Goal: Information Seeking & Learning: Learn about a topic

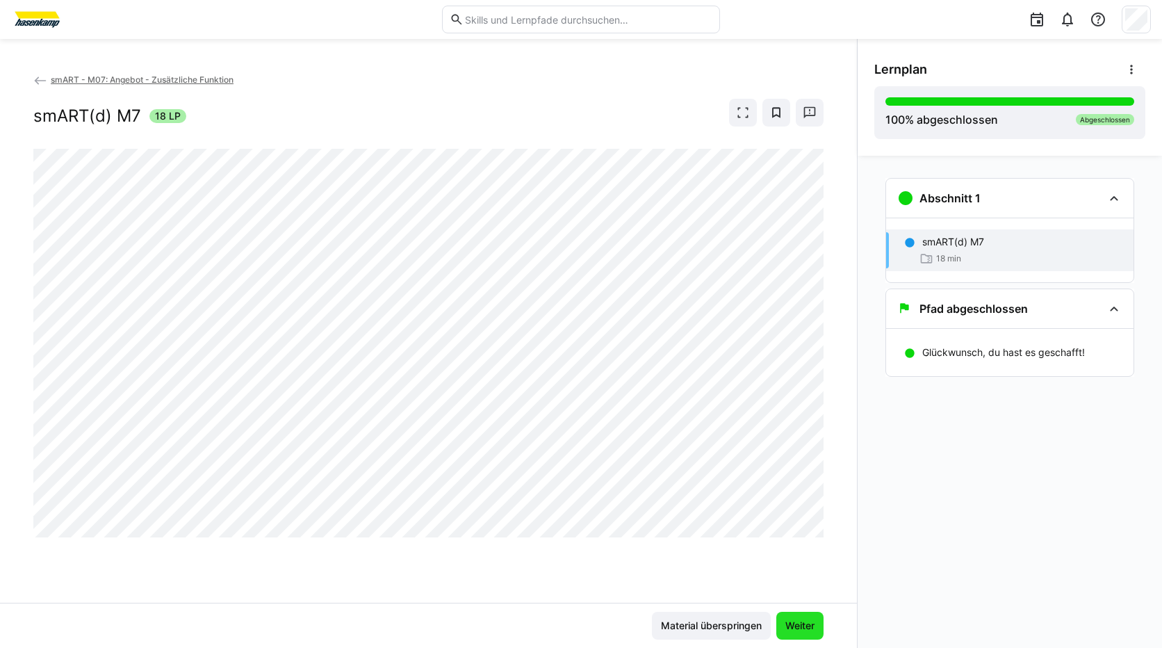
click at [809, 625] on span "Weiter" at bounding box center [799, 626] width 33 height 14
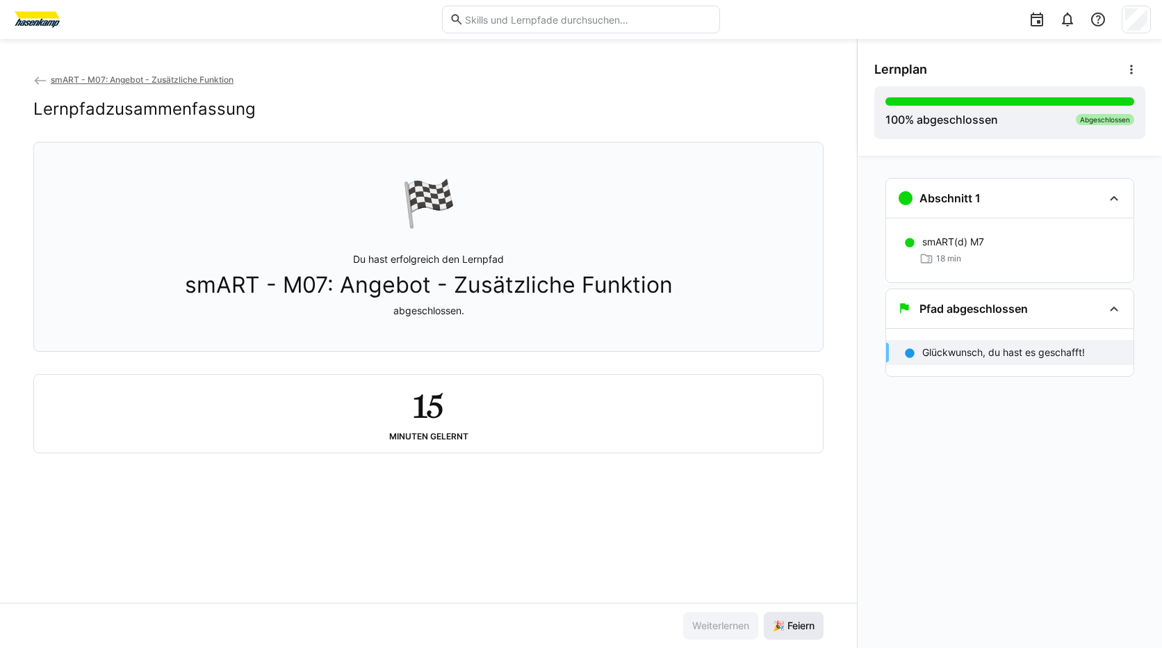
click at [808, 625] on span "🎉 Feiern" at bounding box center [794, 626] width 46 height 14
click at [179, 74] on span "smART - M07: Angebot - Zusätzliche Funktion" at bounding box center [142, 79] width 183 height 10
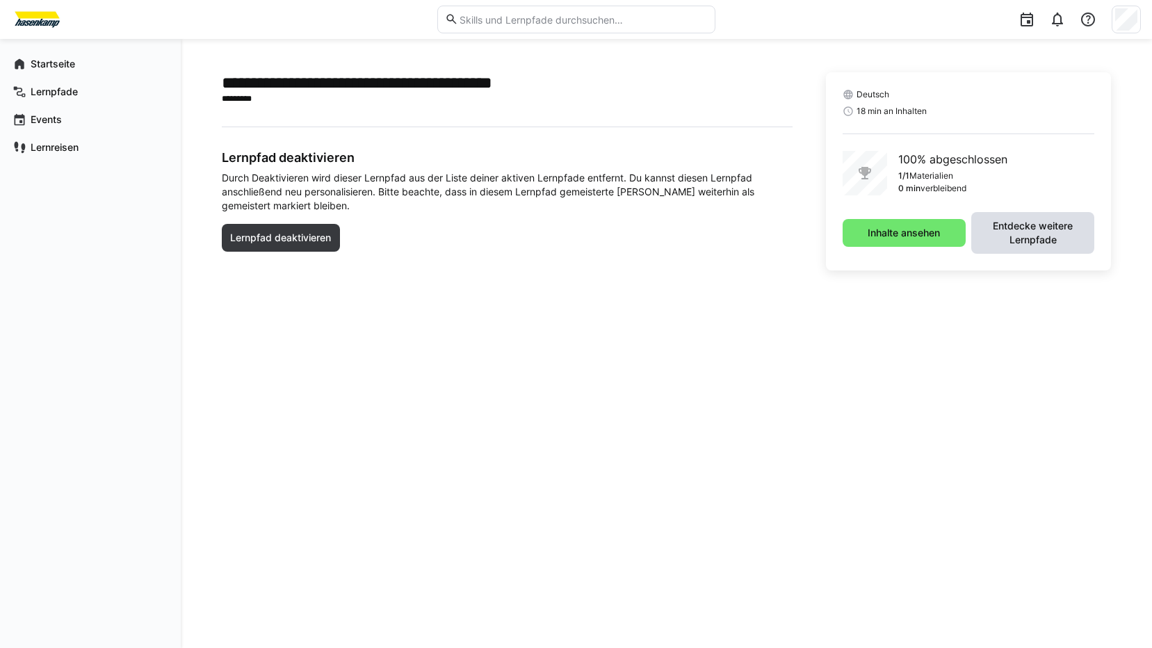
click at [1013, 218] on span "Entdecke weitere Lernpfade" at bounding box center [1032, 233] width 123 height 42
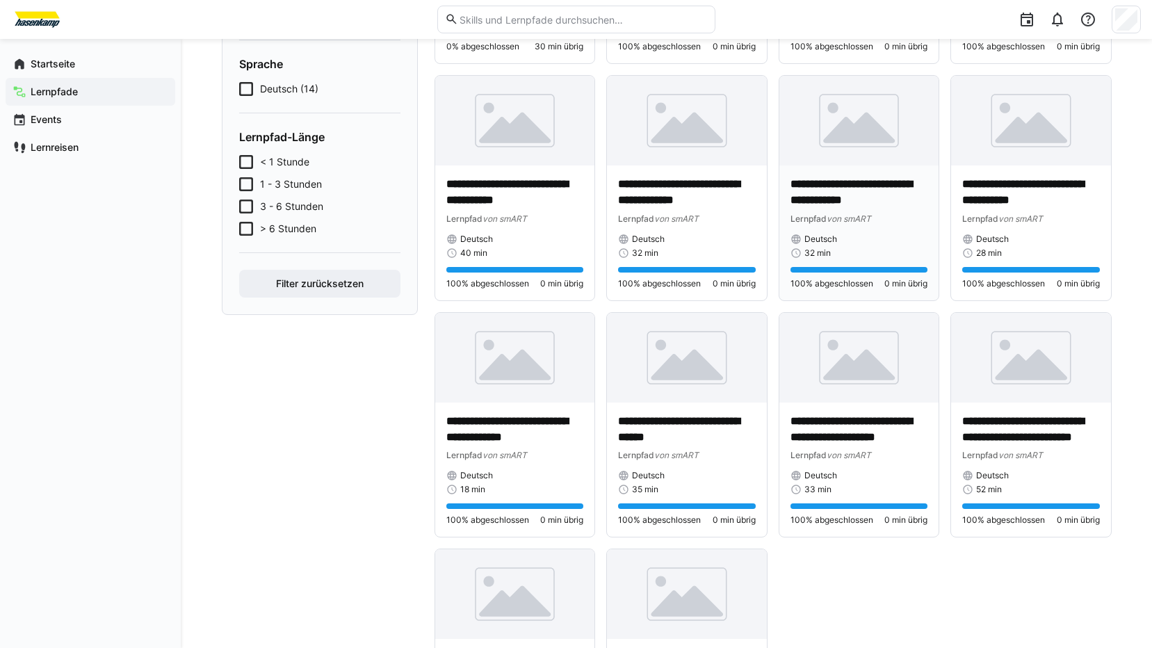
scroll to position [348, 0]
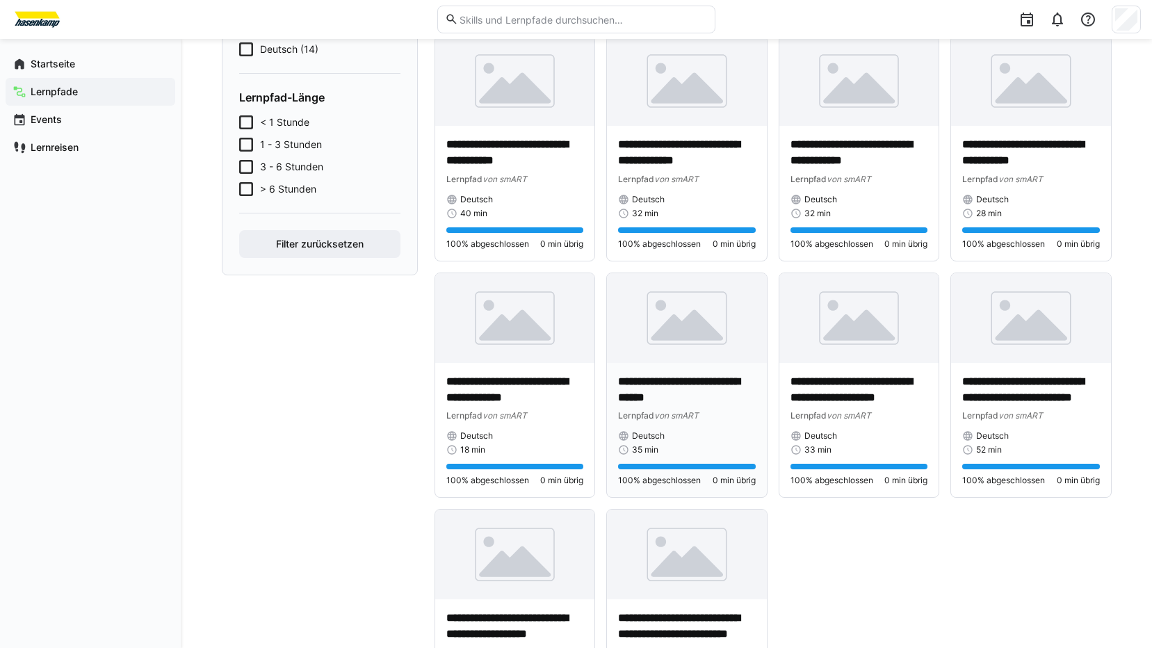
click at [704, 366] on div "**********" at bounding box center [687, 430] width 160 height 135
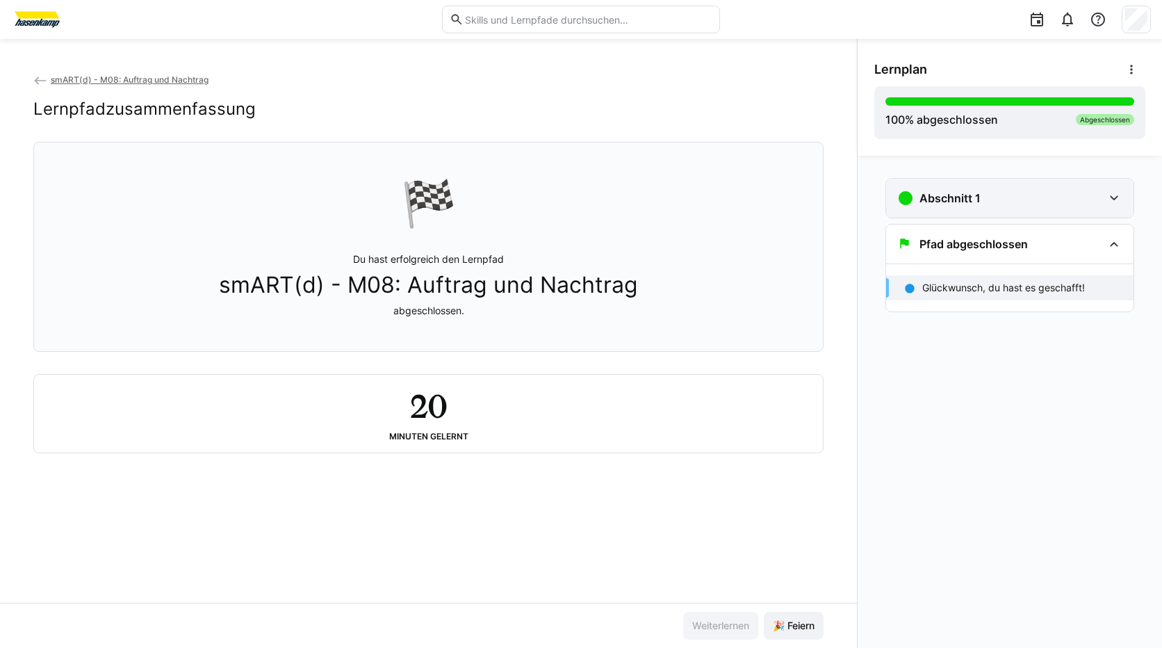
click at [944, 207] on div "Abschnitt 1" at bounding box center [1009, 198] width 247 height 39
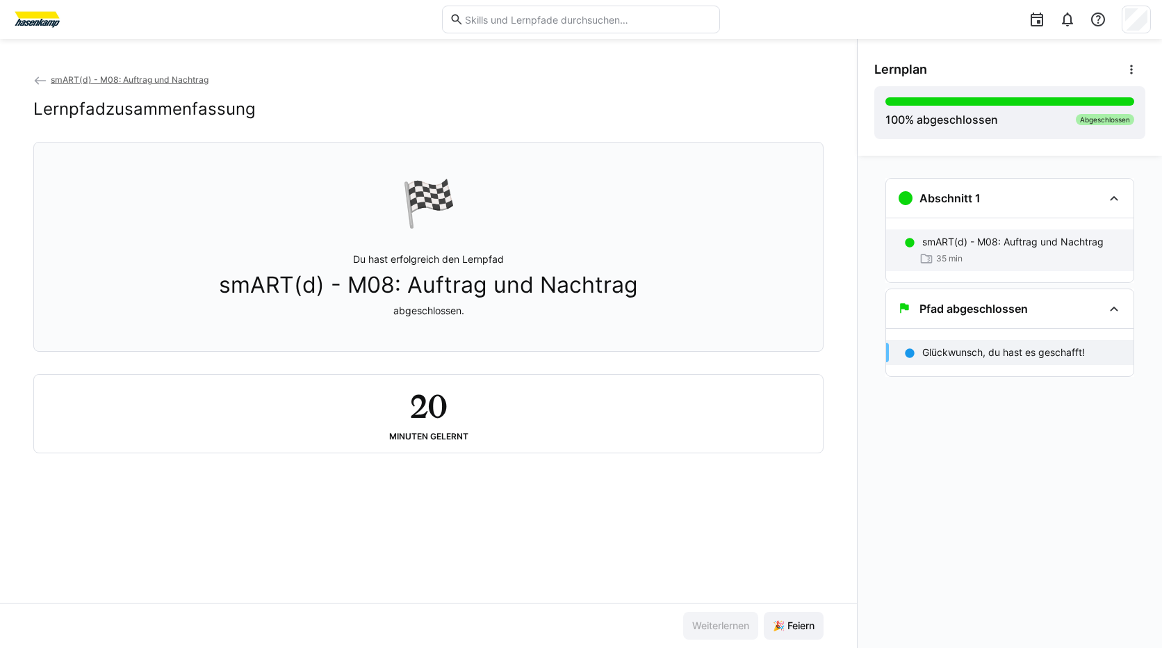
click at [937, 253] on span "35 min" at bounding box center [949, 258] width 26 height 11
